Goal: Task Accomplishment & Management: Manage account settings

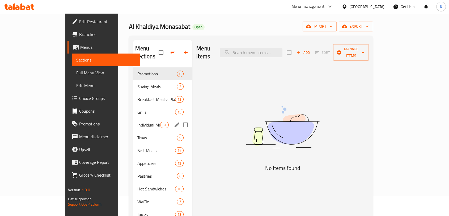
scroll to position [30, 0]
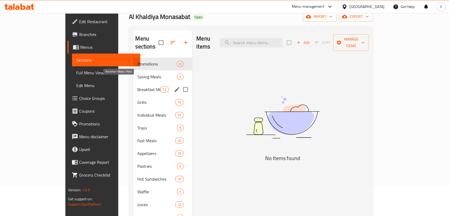
click at [138, 86] on span "Breakfast Meals- Plate" at bounding box center [149, 89] width 23 height 6
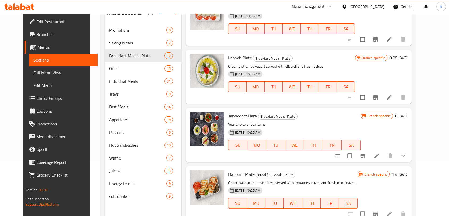
scroll to position [74, 0]
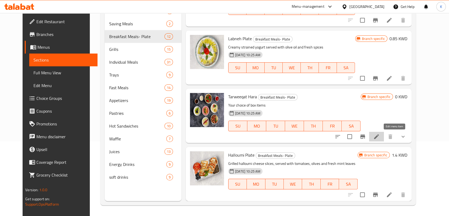
click at [380, 134] on icon at bounding box center [377, 136] width 6 height 6
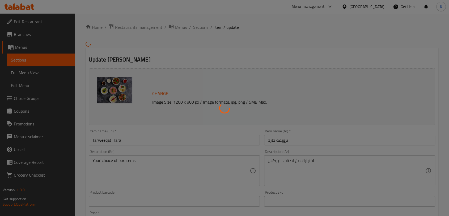
type input "اختر أصناف البوكس"
type input "4"
type input "13"
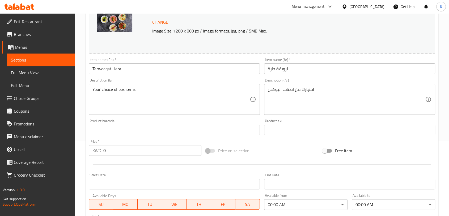
scroll to position [177, 0]
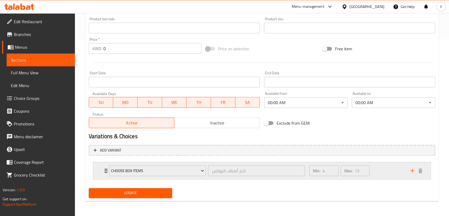
click at [98, 170] on div "Choose Box Items اختر أصناف البوكس ​ Min: 4 ​ Max: 13 ​" at bounding box center [262, 170] width 338 height 17
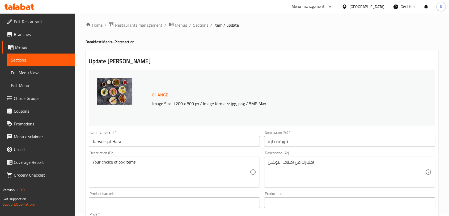
scroll to position [0, 0]
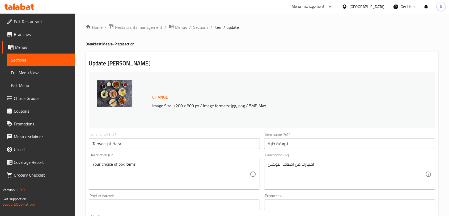
click at [147, 26] on span "Restaurants management" at bounding box center [138, 27] width 47 height 6
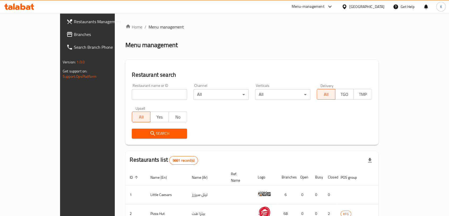
click at [132, 95] on input "search" at bounding box center [159, 94] width 55 height 11
type input "alkhaldiya"
click at [149, 135] on span "Search" at bounding box center [159, 133] width 47 height 7
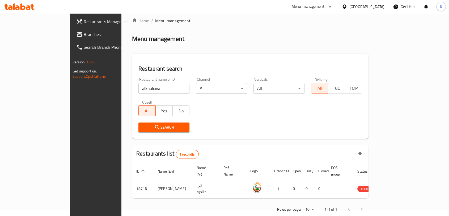
scroll to position [11, 0]
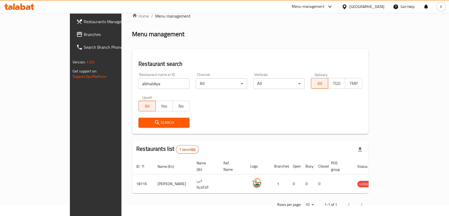
click at [139, 88] on input "alkhaldiya" at bounding box center [164, 83] width 51 height 11
click at [139, 87] on input "alkhaldiya" at bounding box center [164, 83] width 51 height 11
click at [139, 86] on input "alkhaldiya" at bounding box center [164, 83] width 51 height 11
drag, startPoint x: 126, startPoint y: 86, endPoint x: 123, endPoint y: 86, distance: 2.7
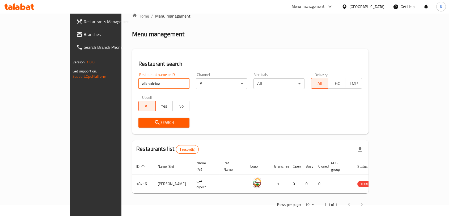
click at [139, 86] on input "alkhaldiya" at bounding box center [164, 83] width 51 height 11
type input "m"
click at [139, 86] on input "search" at bounding box center [164, 83] width 51 height 11
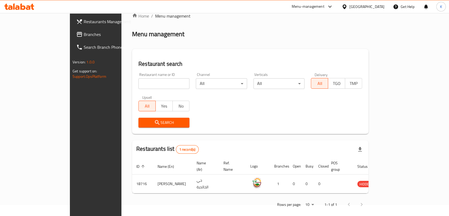
click at [135, 70] on div "Restaurant name or ID Restaurant name or ID" at bounding box center [163, 80] width 57 height 23
click at [139, 83] on input "search" at bounding box center [164, 83] width 51 height 11
click at [140, 80] on input "search" at bounding box center [164, 83] width 51 height 11
type input "monasabat"
click button "Search" at bounding box center [164, 123] width 51 height 10
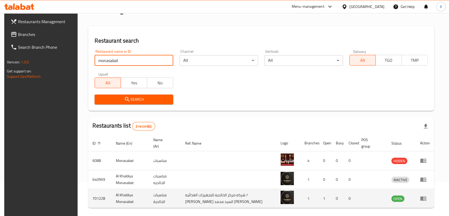
scroll to position [54, 0]
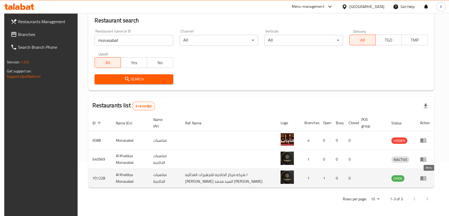
click at [430, 180] on link "enhanced table" at bounding box center [425, 178] width 10 height 6
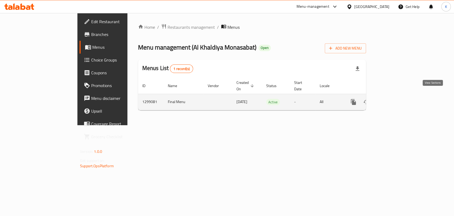
click at [395, 99] on icon "enhanced table" at bounding box center [392, 102] width 6 height 6
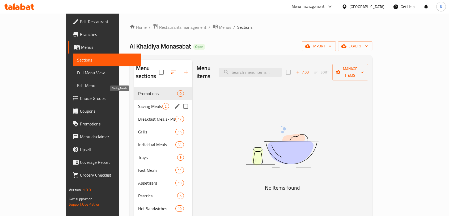
click at [138, 103] on span "Saving Meals" at bounding box center [150, 106] width 24 height 6
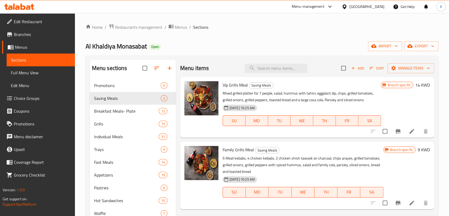
click at [401, 86] on span "Branch specific" at bounding box center [399, 84] width 27 height 5
click at [398, 84] on span "Branch specific" at bounding box center [399, 84] width 27 height 5
click at [398, 85] on span "Branch specific" at bounding box center [399, 84] width 27 height 5
click at [397, 131] on icon "Branch-specific-item" at bounding box center [398, 131] width 5 height 4
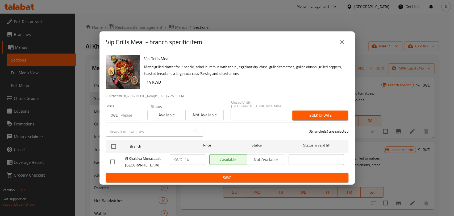
click at [396, 92] on div "Vip Grills Meal - branch specific item Vip Grills Meal Mixed grilled platter fo…" at bounding box center [227, 108] width 454 height 216
click at [339, 45] on icon "close" at bounding box center [342, 42] width 6 height 6
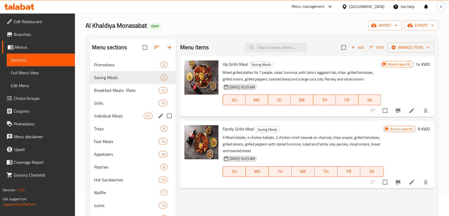
scroll to position [30, 0]
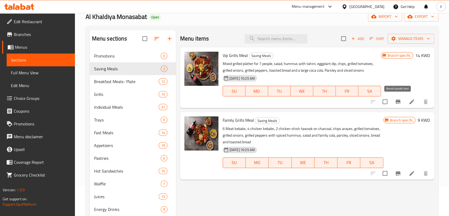
click at [396, 101] on icon "Branch-specific-item" at bounding box center [398, 101] width 6 height 6
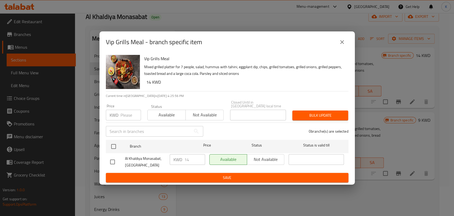
click at [388, 77] on div "Vip Grills Meal - branch specific item Vip Grills Meal Mixed grilled platter fo…" at bounding box center [227, 108] width 454 height 216
click at [343, 42] on icon "close" at bounding box center [342, 42] width 6 height 6
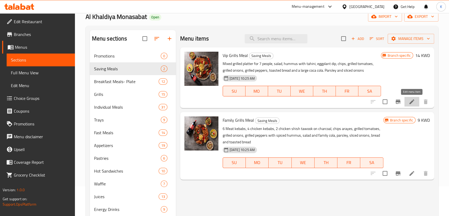
click at [413, 103] on icon at bounding box center [412, 101] width 6 height 6
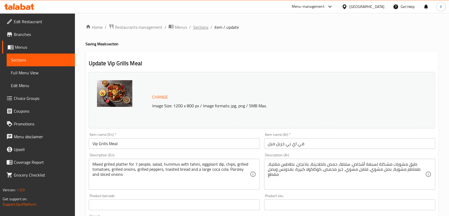
click at [204, 26] on span "Sections" at bounding box center [200, 27] width 15 height 6
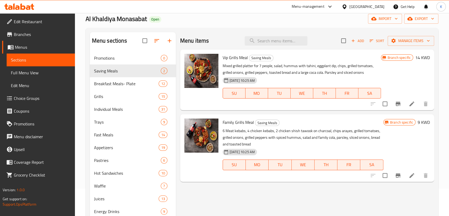
scroll to position [74, 0]
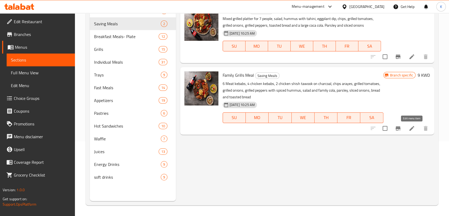
click at [413, 128] on icon at bounding box center [412, 128] width 5 height 5
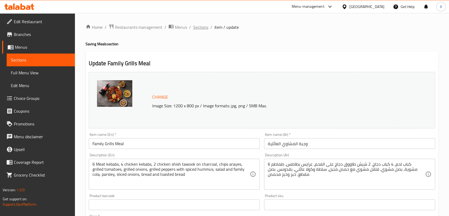
click at [200, 28] on span "Sections" at bounding box center [200, 27] width 15 height 6
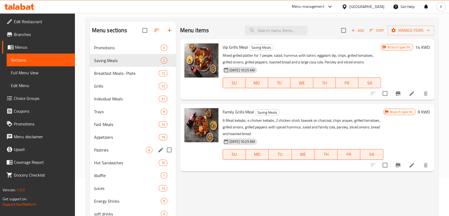
scroll to position [40, 0]
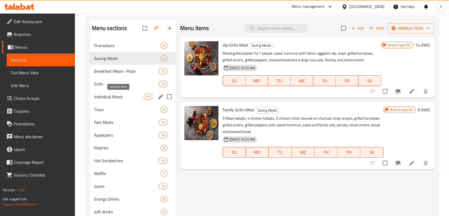
click at [118, 95] on span "Individual Meals" at bounding box center [119, 96] width 50 height 6
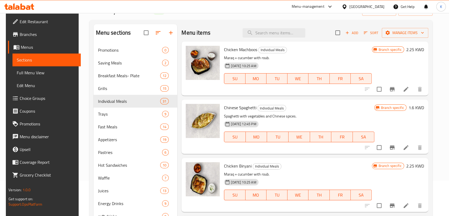
scroll to position [35, 0]
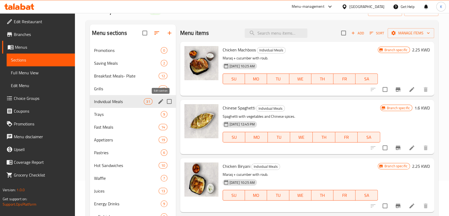
click at [158, 103] on icon "edit" at bounding box center [161, 101] width 6 height 6
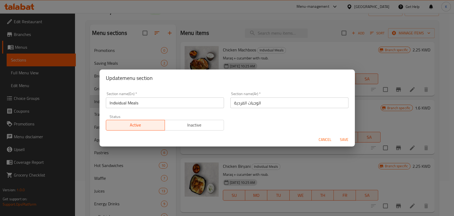
click at [365, 103] on div "Update menu section Section name(En)   * Individual Meals Section name(En) * Se…" at bounding box center [227, 108] width 454 height 216
click at [327, 137] on span "Cancel" at bounding box center [325, 139] width 13 height 7
